Goal: Information Seeking & Learning: Learn about a topic

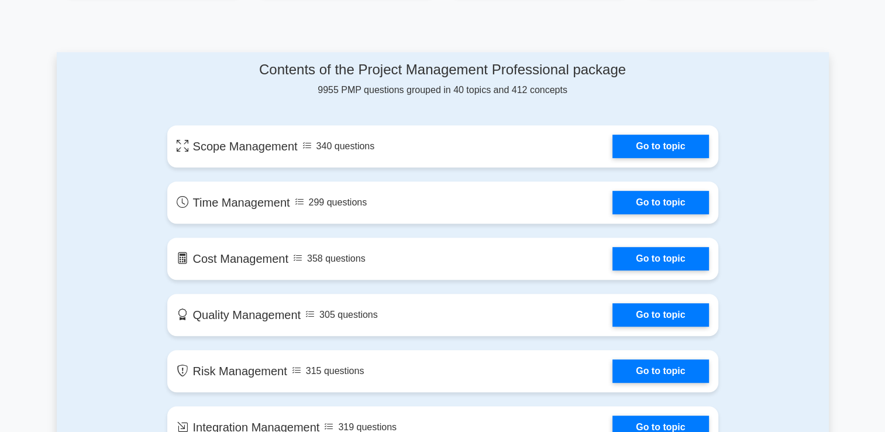
scroll to position [554, 0]
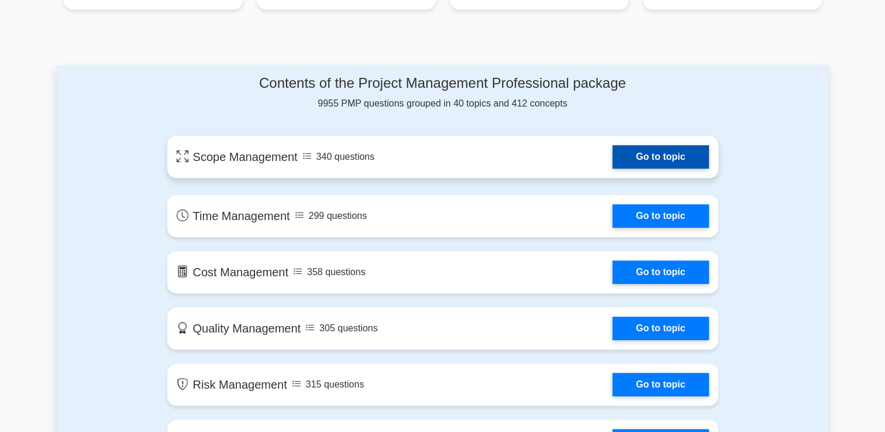
click at [648, 158] on link "Go to topic" at bounding box center [660, 156] width 96 height 23
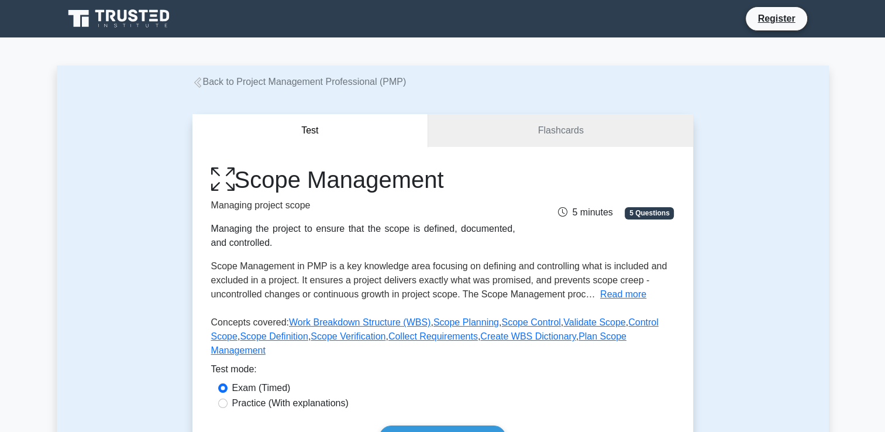
scroll to position [89, 0]
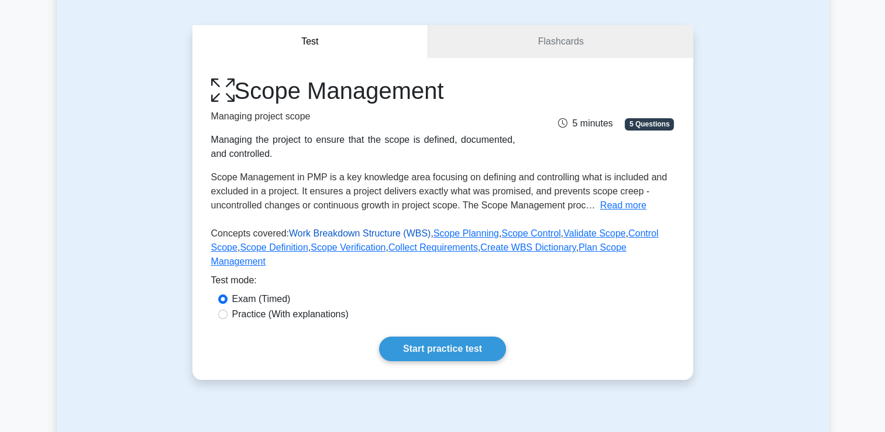
click at [363, 237] on link "Work Breakdown Structure (WBS)" at bounding box center [360, 233] width 142 height 10
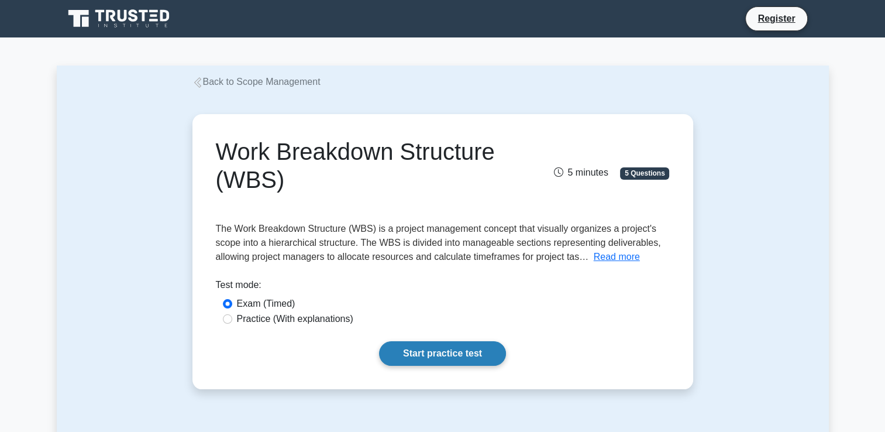
click at [443, 355] on link "Start practice test" at bounding box center [442, 353] width 127 height 25
click at [439, 357] on link "Start practice test" at bounding box center [442, 353] width 127 height 25
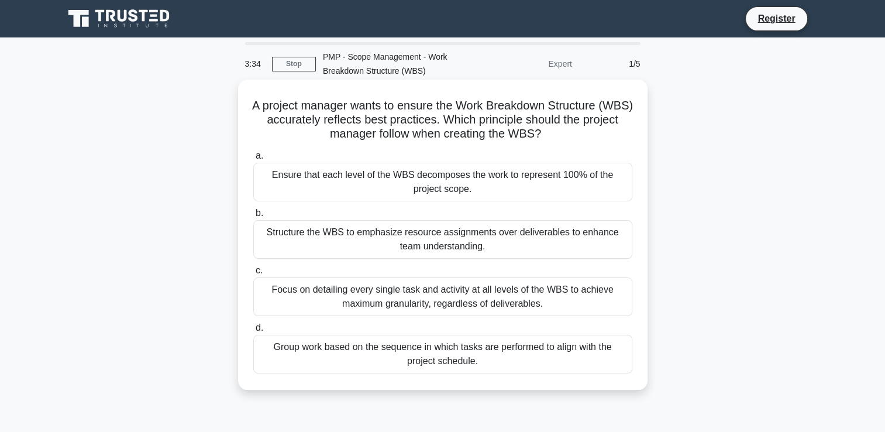
click at [465, 195] on div "Ensure that each level of the WBS decomposes the work to represent 100% of the …" at bounding box center [442, 182] width 379 height 39
click at [253, 160] on input "a. Ensure that each level of the WBS decomposes the work to represent 100% of t…" at bounding box center [253, 156] width 0 height 8
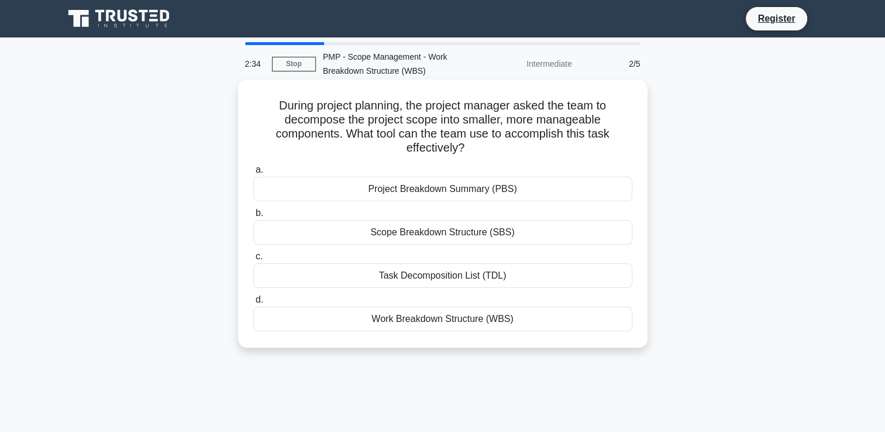
click at [485, 325] on div "Work Breakdown Structure (WBS)" at bounding box center [442, 318] width 379 height 25
click at [253, 303] on input "d. Work Breakdown Structure (WBS)" at bounding box center [253, 300] width 0 height 8
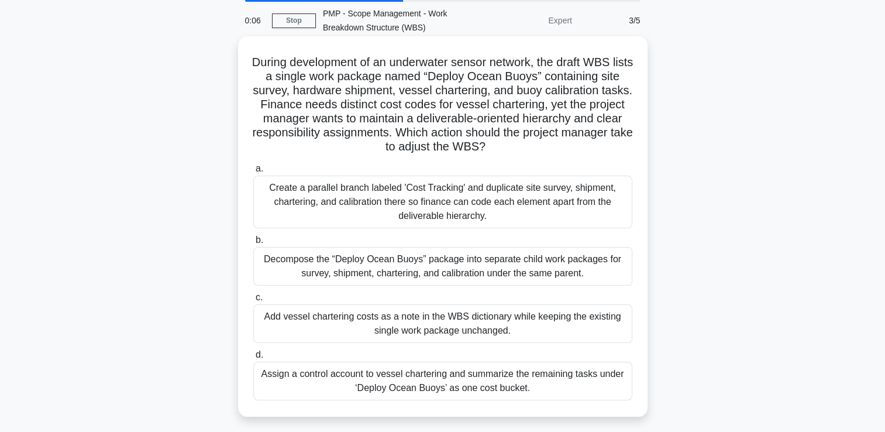
scroll to position [44, 0]
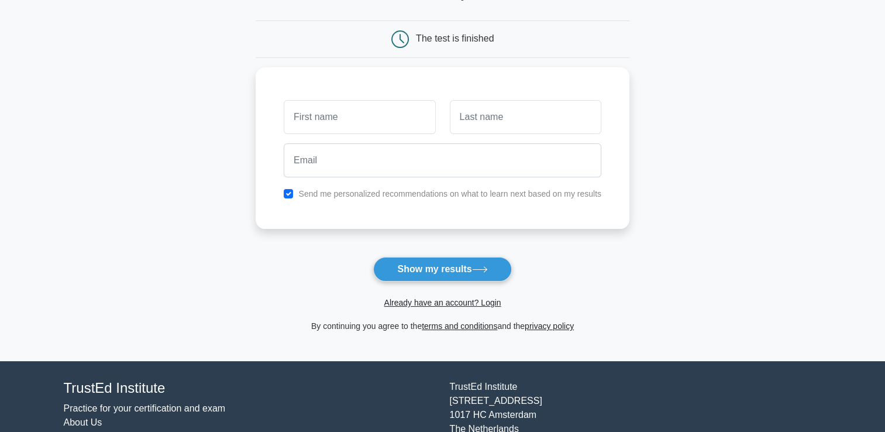
scroll to position [97, 0]
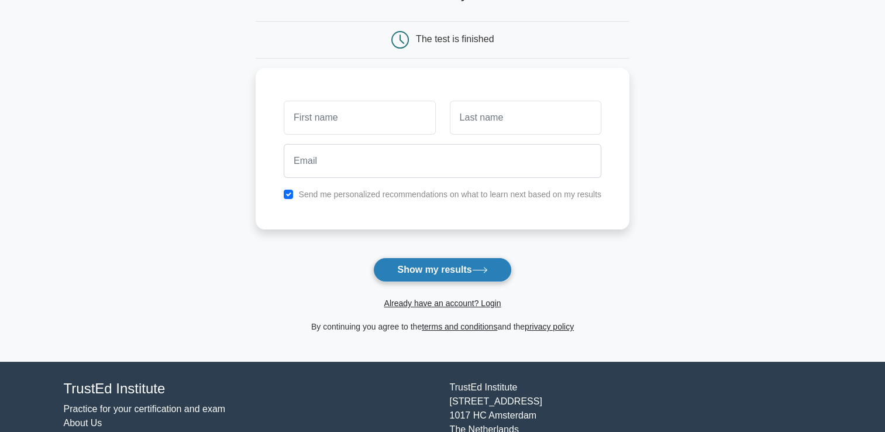
click at [447, 272] on button "Show my results" at bounding box center [442, 269] width 138 height 25
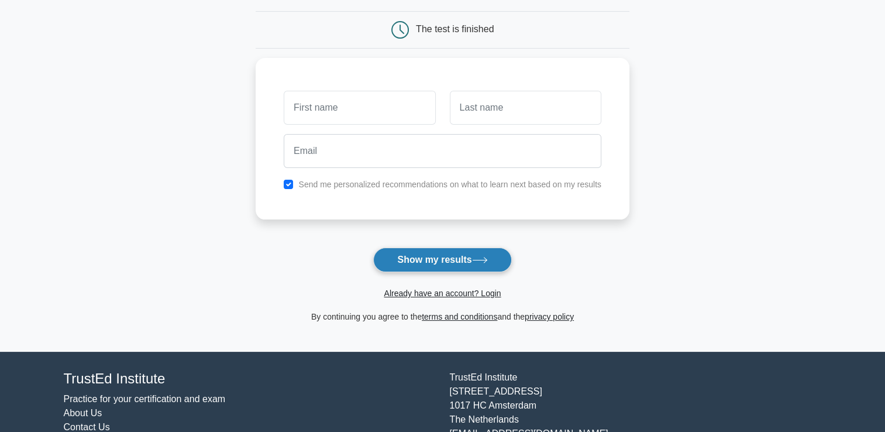
scroll to position [108, 0]
